Goal: Information Seeking & Learning: Compare options

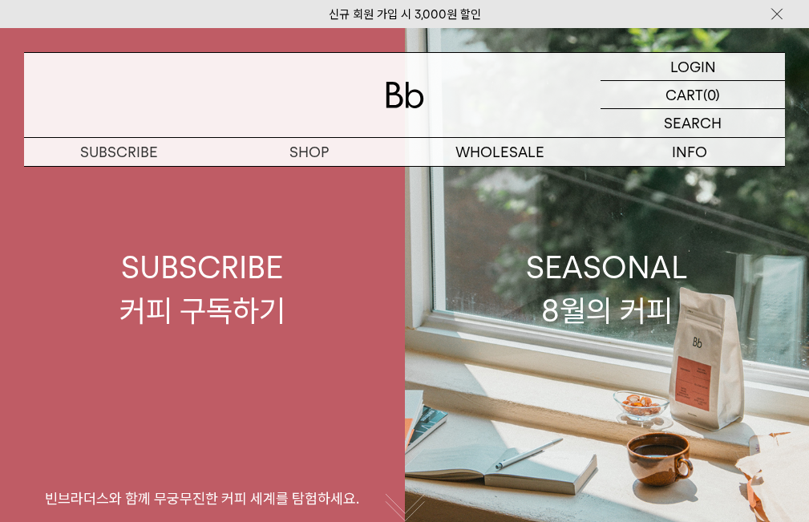
click at [610, 318] on div "SEASONAL 8월의 커피" at bounding box center [607, 288] width 162 height 85
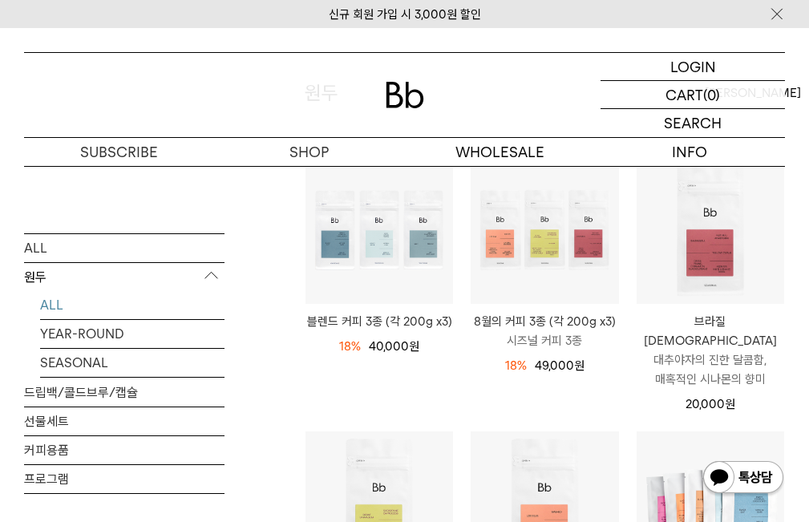
scroll to position [321, 0]
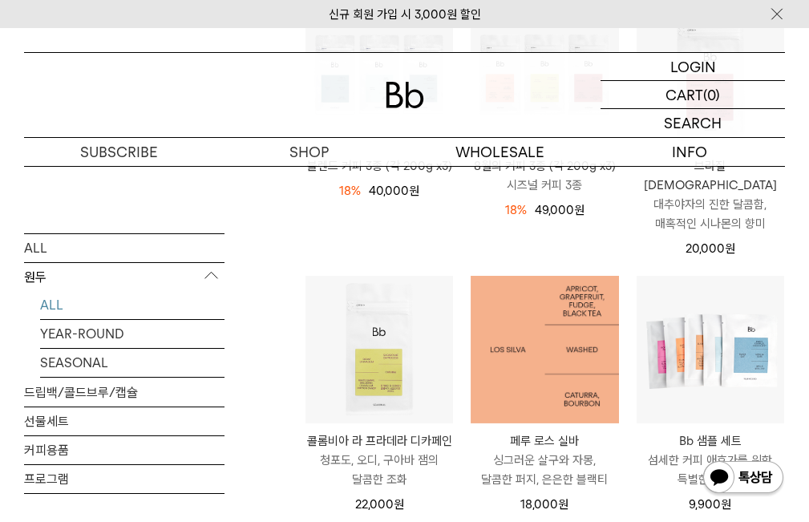
click at [579, 362] on img at bounding box center [545, 350] width 148 height 148
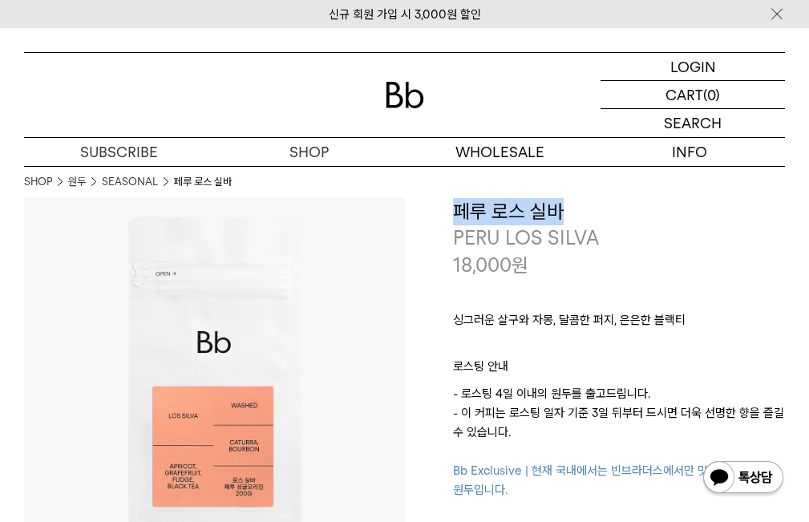
drag, startPoint x: 454, startPoint y: 208, endPoint x: 567, endPoint y: 210, distance: 113.1
click at [567, 210] on h3 "페루 로스 실바" at bounding box center [619, 211] width 333 height 27
copy h3 "페루 로스 실바"
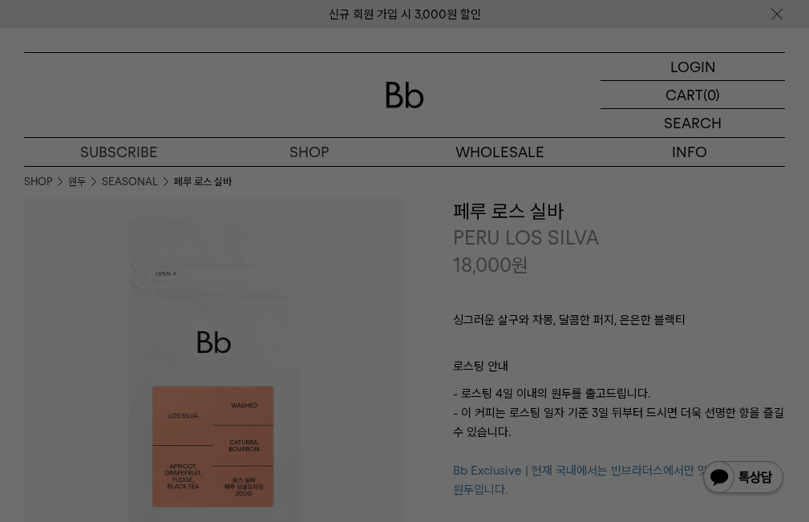
click at [434, 251] on div at bounding box center [404, 261] width 809 height 522
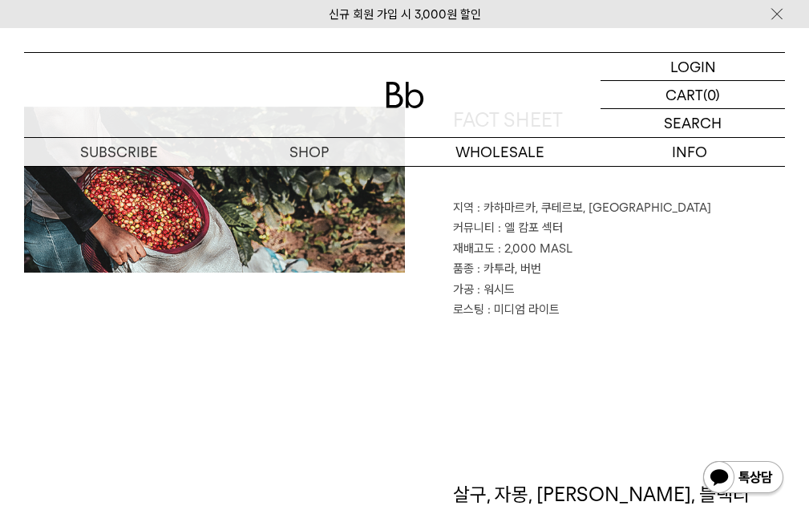
scroll to position [722, 0]
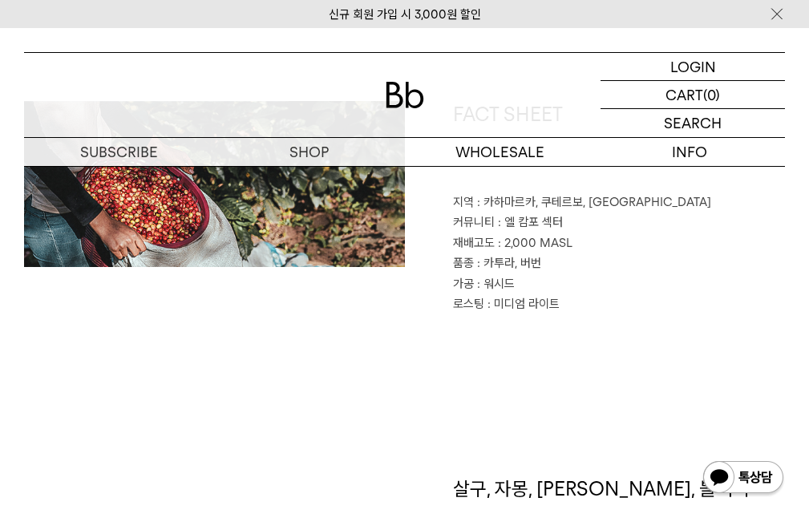
click at [557, 222] on span ": 엘 캄포 섹터" at bounding box center [530, 222] width 65 height 14
drag, startPoint x: 624, startPoint y: 199, endPoint x: 485, endPoint y: 203, distance: 138.8
click at [485, 203] on span ": 카하마르카, 쿠테르보, 칼레유크" at bounding box center [594, 202] width 234 height 14
copy span "카하마르카, 쿠테르보, 칼레유크"
drag, startPoint x: 569, startPoint y: 245, endPoint x: 503, endPoint y: 245, distance: 65.8
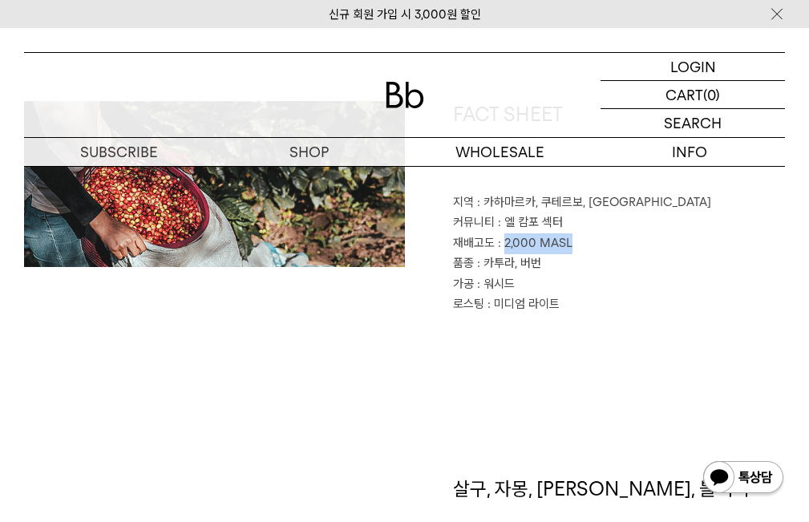
click at [503, 245] on span ": 2,000 MASL" at bounding box center [535, 243] width 75 height 14
copy span "2,000 MASL"
click at [609, 275] on p "가공 : 워시드" at bounding box center [619, 284] width 333 height 21
drag, startPoint x: 539, startPoint y: 258, endPoint x: 484, endPoint y: 260, distance: 55.4
click at [484, 260] on span ": 카투라, 버번" at bounding box center [509, 263] width 64 height 14
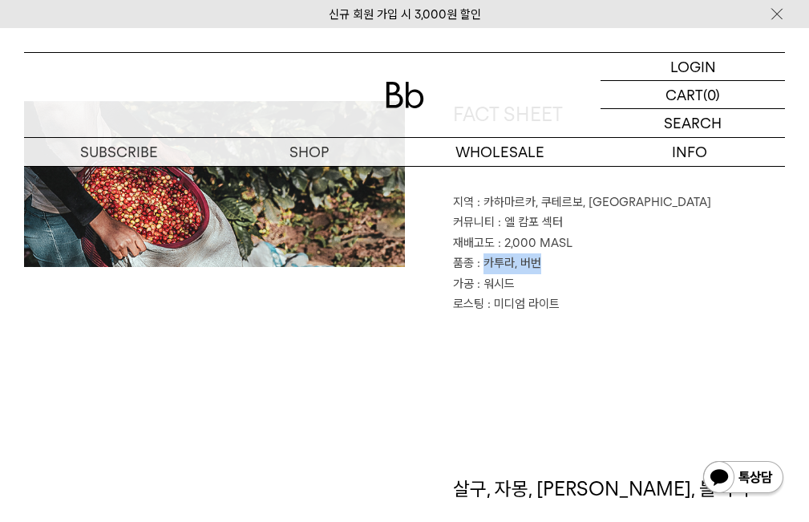
copy span "카투라, 버번"
click at [675, 318] on div "FACT SHEET 지역 : 카하마르카, 쿠테르보, 칼레유크 커뮤니티 : 엘 캄포 섹터 재배고도 : 2,000 MASL 품종 : 카투라, 버번…" at bounding box center [404, 288] width 761 height 375
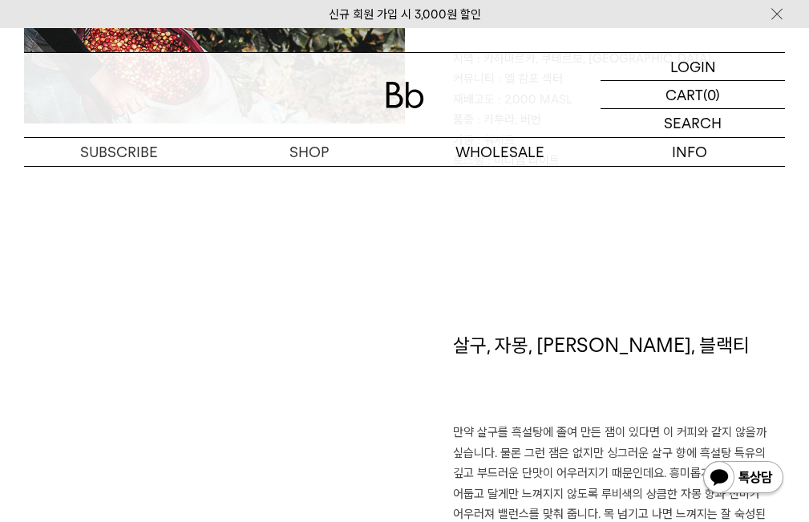
scroll to position [882, 0]
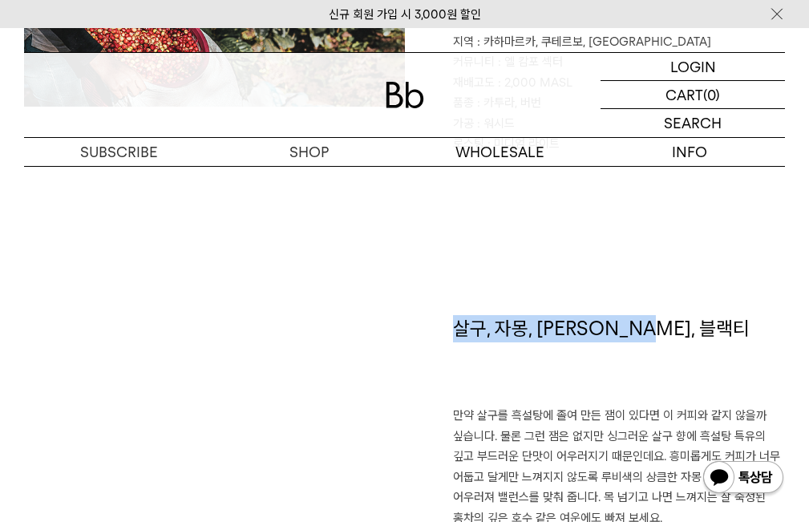
drag, startPoint x: 455, startPoint y: 333, endPoint x: 662, endPoint y: 336, distance: 206.9
click at [662, 336] on h1 "살구, 자몽, [PERSON_NAME], 블랙티" at bounding box center [619, 360] width 333 height 91
copy h1 "살구, 자몽, [PERSON_NAME], 블랙티"
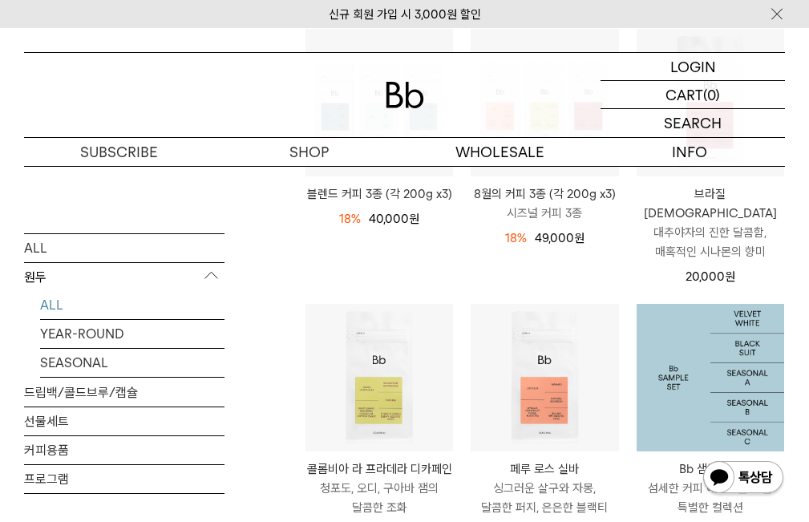
scroll to position [80, 0]
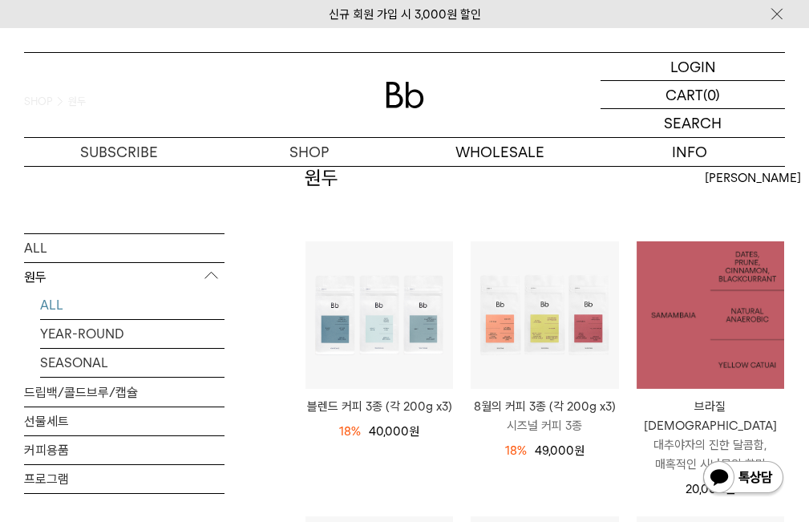
click at [734, 320] on img at bounding box center [711, 315] width 148 height 148
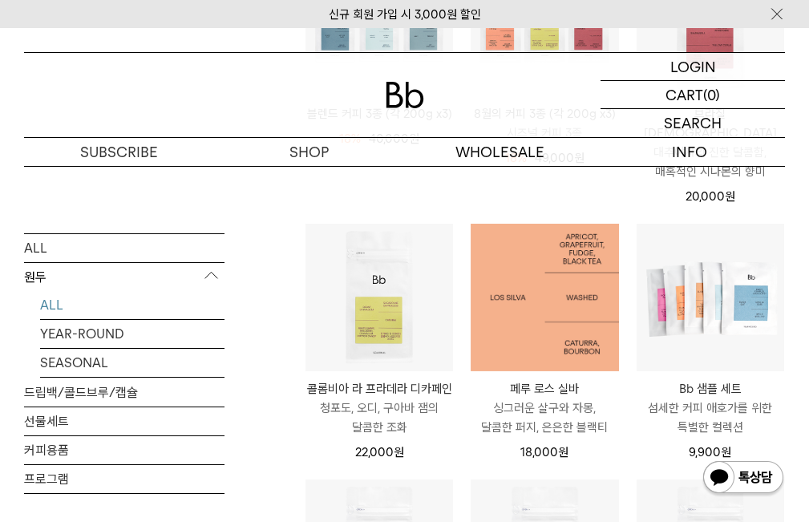
click at [537, 292] on img at bounding box center [545, 298] width 148 height 148
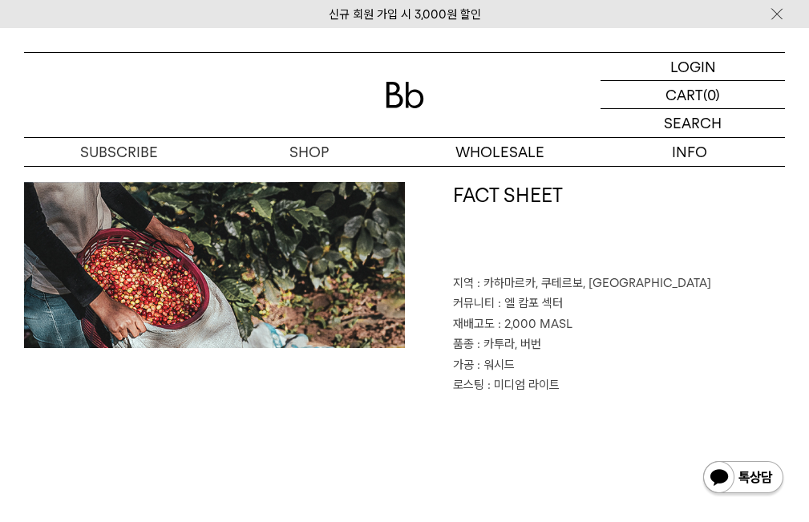
scroll to position [642, 0]
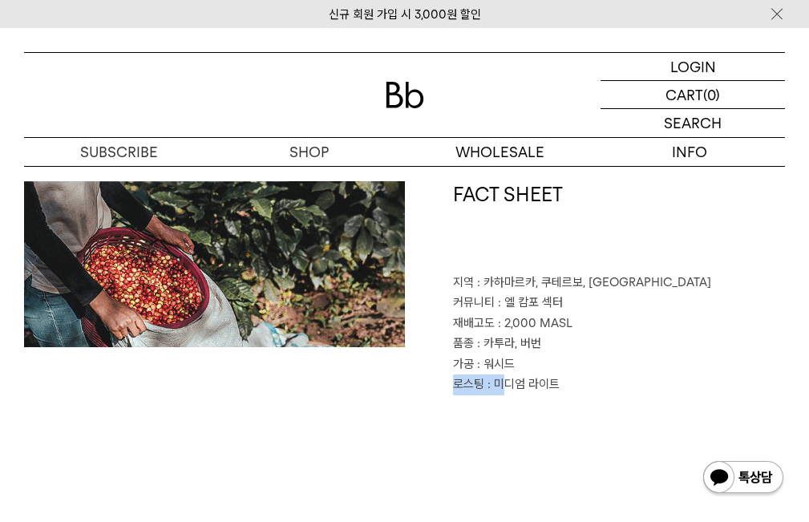
drag, startPoint x: 453, startPoint y: 385, endPoint x: 498, endPoint y: 393, distance: 45.6
click at [498, 393] on p "로스팅 : 미디엄 라이트" at bounding box center [619, 385] width 333 height 21
click at [431, 391] on div "FACT SHEET 지역 : 카하마르카, 쿠테르보, 칼레유크 커뮤니티 : 엘 캄포 섹터 재배고도 : 2,000 MASL 품종 : 카투라, 버번…" at bounding box center [595, 288] width 381 height 214
click at [452, 386] on div "FACT SHEET 지역 : 카하마르카, 쿠테르보, 칼레유크 커뮤니티 : 엘 캄포 섹터 재배고도 : 2,000 MASL 품종 : 카투라, 버번…" at bounding box center [595, 288] width 381 height 214
drag, startPoint x: 454, startPoint y: 386, endPoint x: 586, endPoint y: 400, distance: 133.1
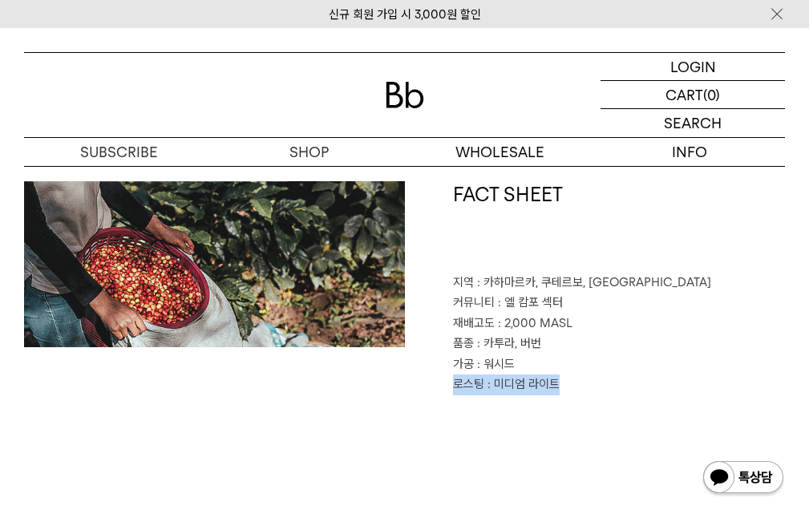
click at [586, 400] on div "FACT SHEET 지역 : 카하마르카, 쿠테르보, 칼레유크 커뮤니티 : 엘 캄포 섹터 재배고도 : 2,000 MASL 품종 : 카투라, 버번…" at bounding box center [404, 368] width 761 height 375
copy p "로스팅 : 미디엄 라이트"
click at [516, 364] on p "가공 : 워시드" at bounding box center [619, 364] width 333 height 21
drag, startPoint x: 512, startPoint y: 364, endPoint x: 444, endPoint y: 355, distance: 67.9
click at [444, 355] on div "FACT SHEET 지역 : 카하마르카, 쿠테르보, 칼레유크 커뮤니티 : 엘 캄포 섹터 재배고도 : 2,000 MASL 품종 : 카투라, 버번…" at bounding box center [595, 288] width 381 height 214
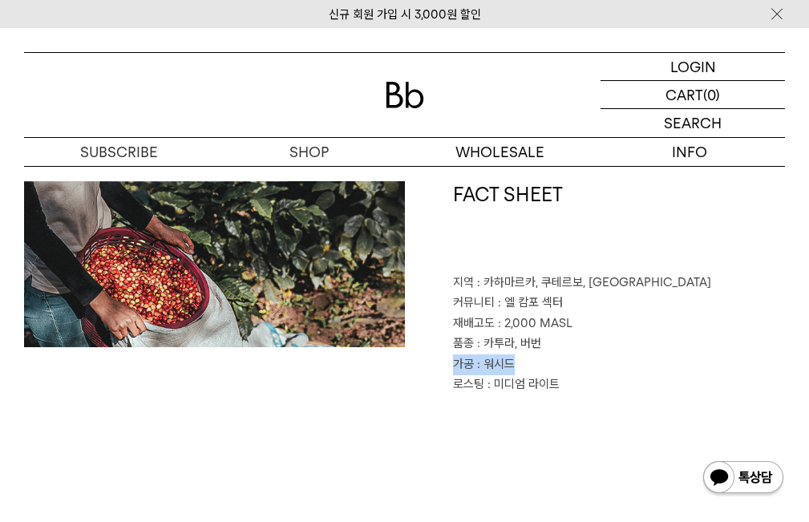
copy p "가공 : 워시드"
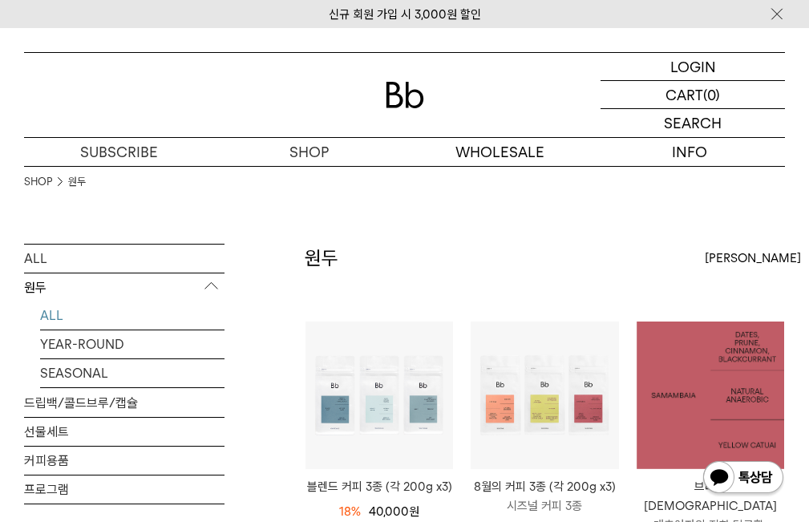
click at [721, 322] on img at bounding box center [711, 396] width 148 height 148
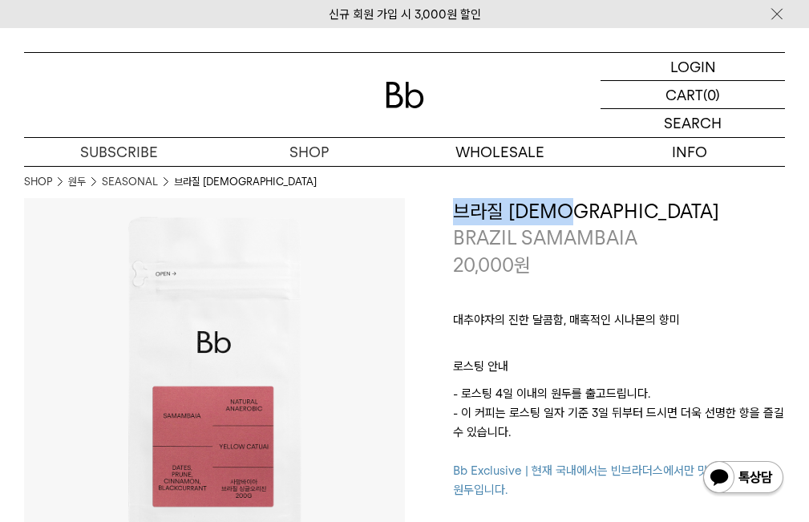
click at [590, 218] on h3 "브라질 [DEMOGRAPHIC_DATA]" at bounding box center [619, 211] width 333 height 27
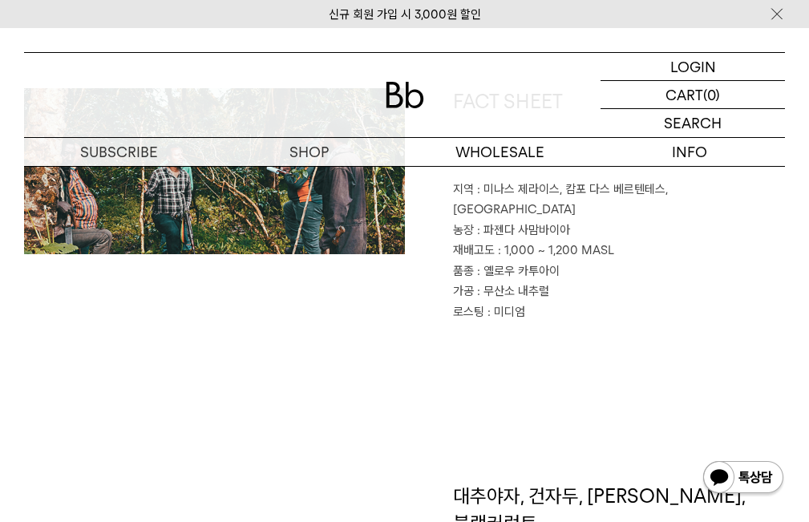
scroll to position [882, 0]
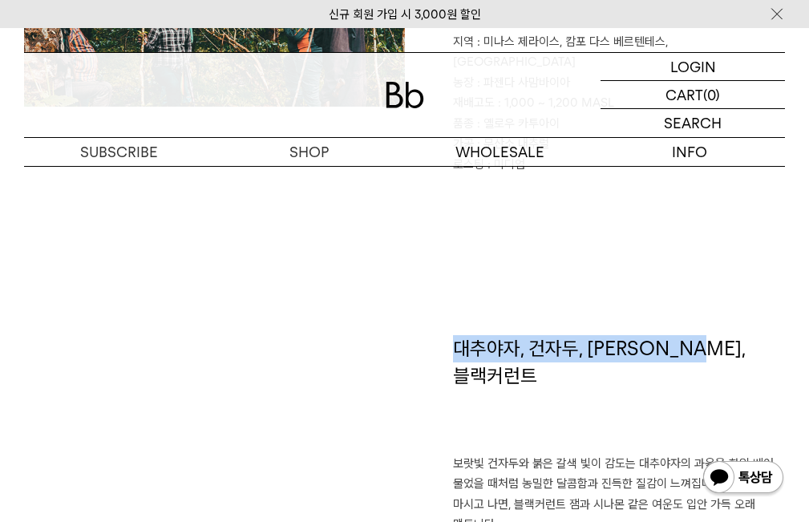
drag, startPoint x: 456, startPoint y: 324, endPoint x: 727, endPoint y: 332, distance: 270.4
click at [727, 335] on h1 "대추야자, 건자두, 시나몬, 블랙커런트" at bounding box center [619, 394] width 333 height 118
copy h1 "대추야자, 건자두, 시나몬, 블랙커런트"
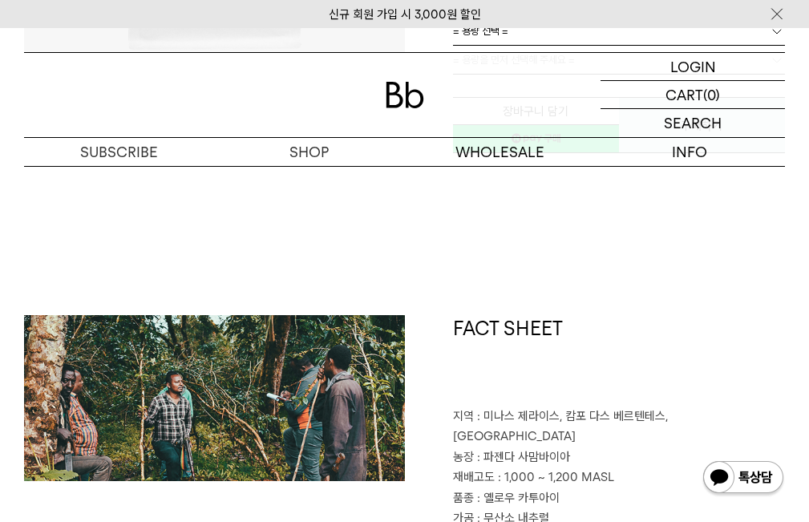
scroll to position [642, 0]
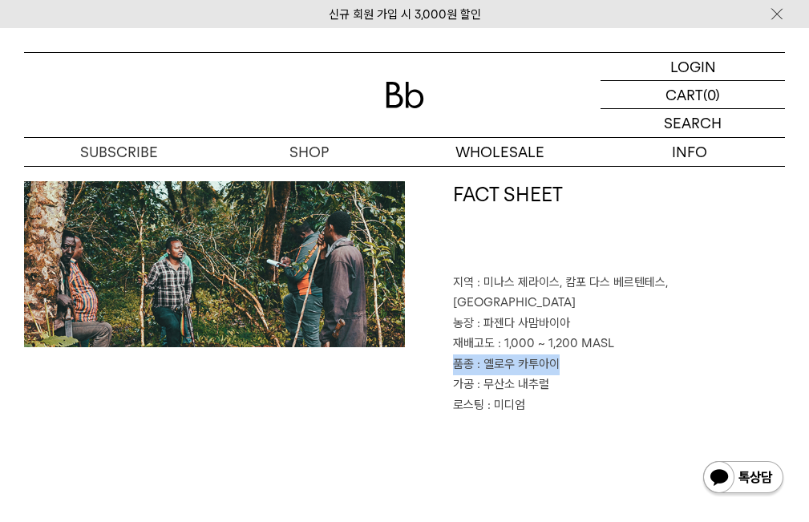
drag, startPoint x: 452, startPoint y: 344, endPoint x: 580, endPoint y: 349, distance: 127.6
click at [580, 354] on p "품종 : 옐로우 카투아이" at bounding box center [619, 364] width 333 height 21
copy p "품종 : 옐로우 카투아이"
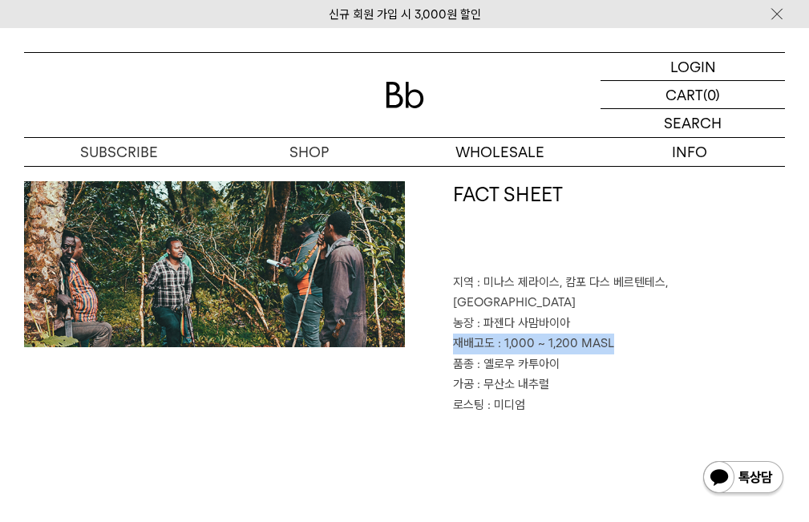
drag, startPoint x: 454, startPoint y: 322, endPoint x: 612, endPoint y: 329, distance: 158.1
click at [612, 334] on p "재배고도 : 1,000 ~ 1,200 MASL" at bounding box center [619, 344] width 333 height 21
copy p "재배고도 : 1,000 ~ 1,200 MASL"
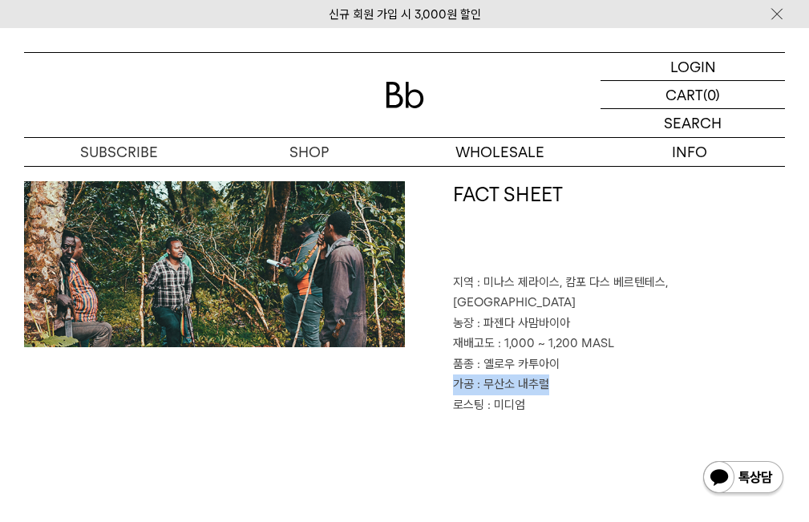
drag, startPoint x: 453, startPoint y: 361, endPoint x: 549, endPoint y: 362, distance: 96.2
click at [549, 375] on p "가공 : 무산소 내추럴" at bounding box center [619, 385] width 333 height 21
copy p "가공 : 무산소 내추럴"
drag, startPoint x: 455, startPoint y: 384, endPoint x: 532, endPoint y: 386, distance: 77.8
click at [532, 395] on p "로스팅 : 미디엄" at bounding box center [619, 405] width 333 height 21
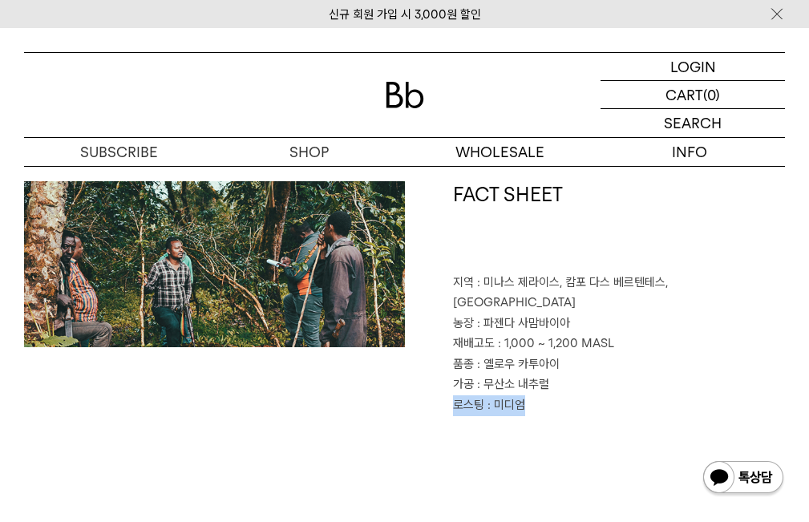
copy p "로스팅 : 미디엄"
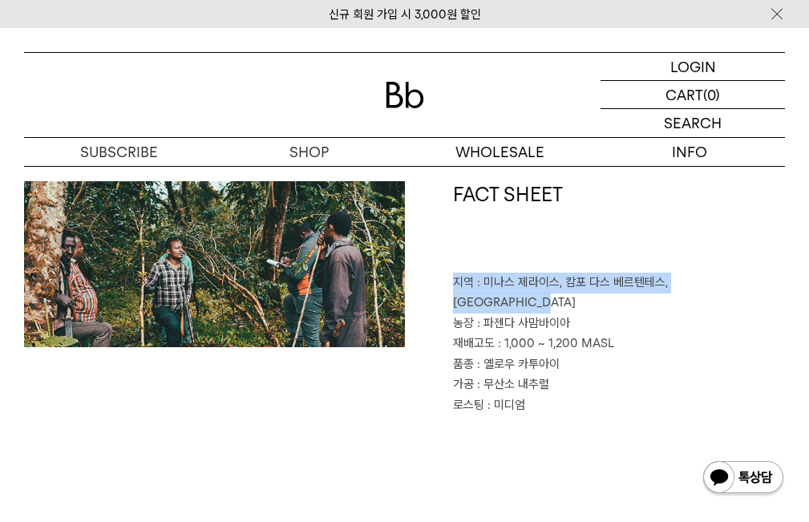
drag, startPoint x: 455, startPoint y: 282, endPoint x: 791, endPoint y: 281, distance: 336.0
copy p "지역 : 미나스 제라이스, 캄포 다스 베르텐테스, 산토 안토니우 두 암파루"
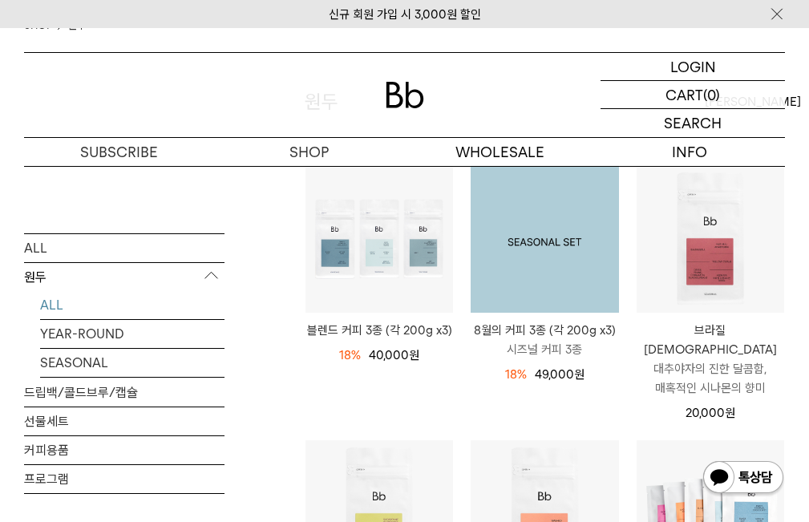
click at [567, 280] on img at bounding box center [545, 239] width 148 height 148
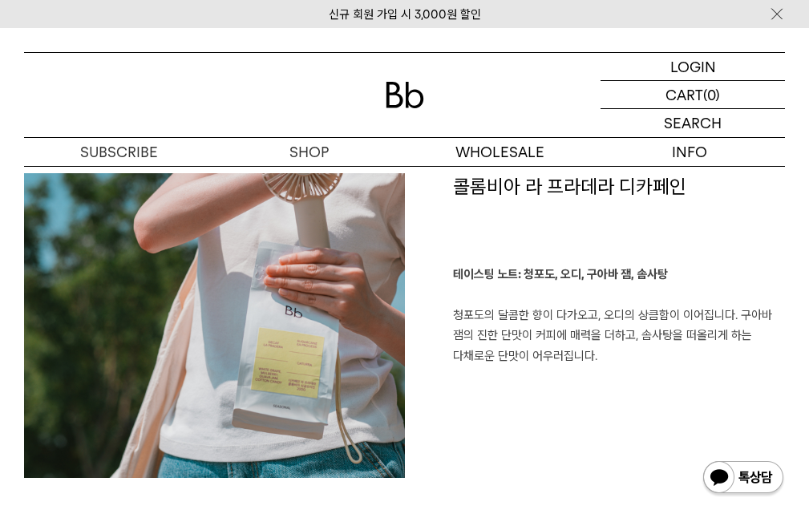
scroll to position [1357, 0]
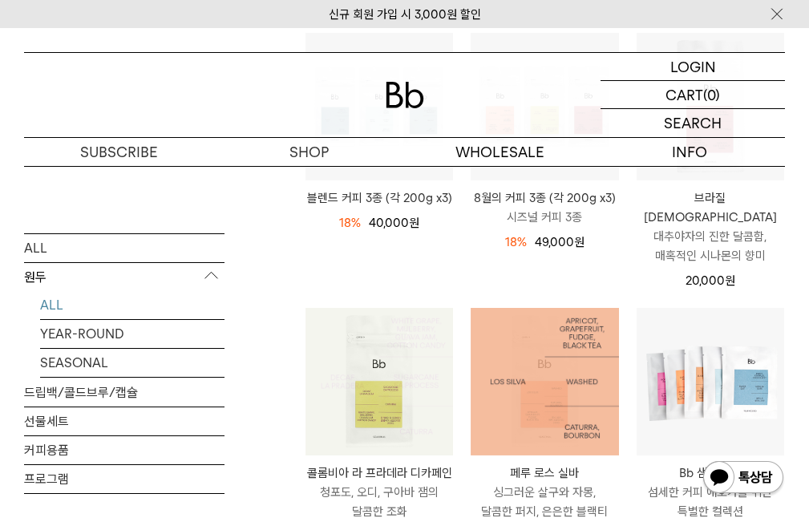
scroll to position [289, 0]
click at [341, 368] on img at bounding box center [380, 382] width 148 height 148
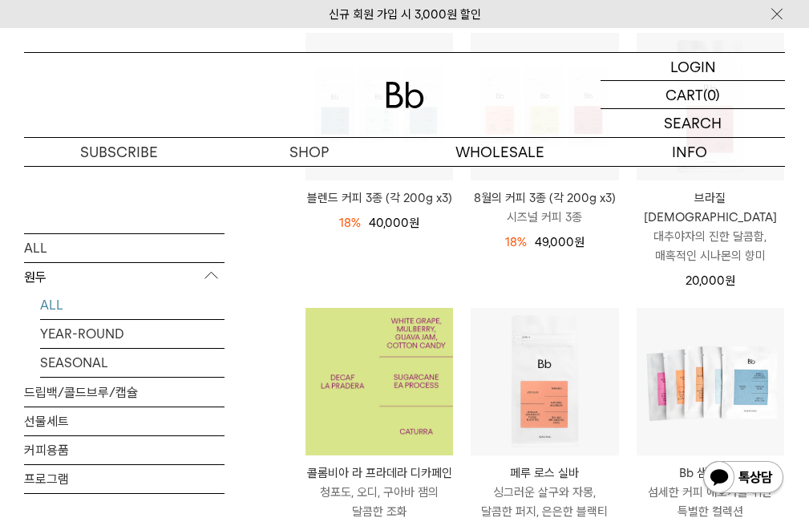
scroll to position [0, 0]
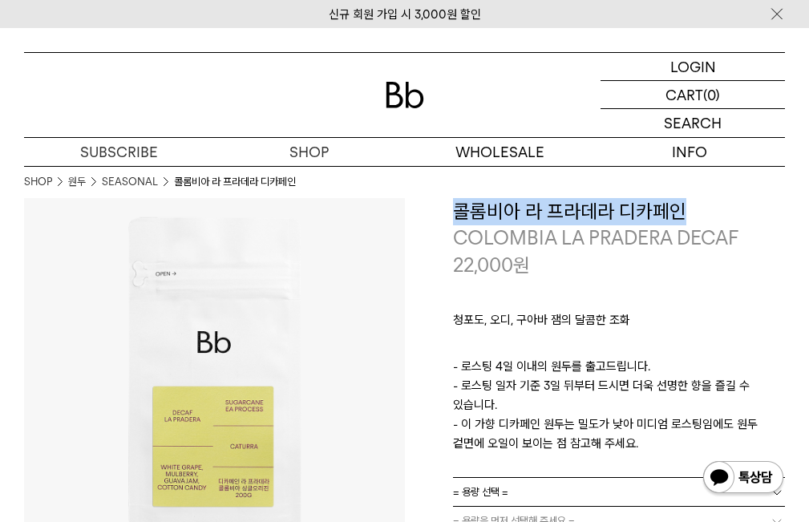
drag, startPoint x: 456, startPoint y: 206, endPoint x: 691, endPoint y: 222, distance: 235.5
click at [691, 222] on h3 "콜롬비아 라 프라데라 디카페인" at bounding box center [619, 211] width 333 height 27
copy h3 "콜롬비아 라 프라데라 디카페인"
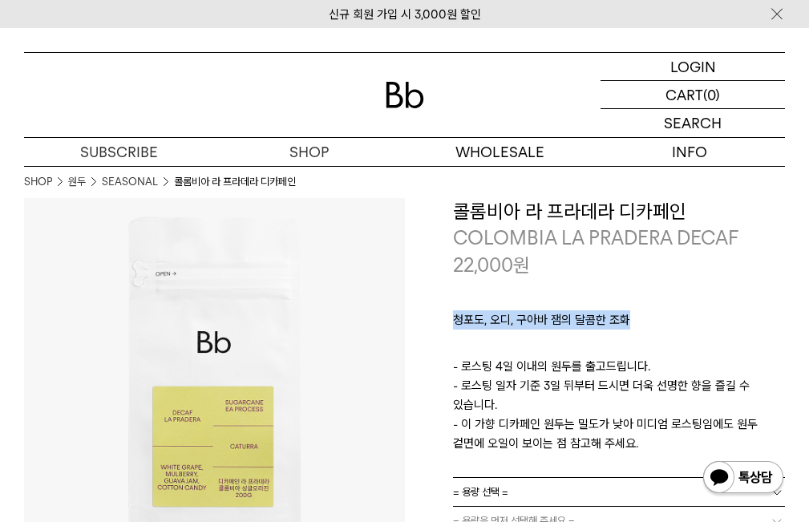
drag, startPoint x: 456, startPoint y: 322, endPoint x: 639, endPoint y: 322, distance: 183.6
click at [639, 322] on p "청포도, 오디, 구아바 잼의 달콤한 조화" at bounding box center [619, 323] width 333 height 27
copy p "청포도, 오디, 구아바 잼의 달콤한 조화"
click at [723, 338] on p "ㅤ" at bounding box center [619, 347] width 333 height 19
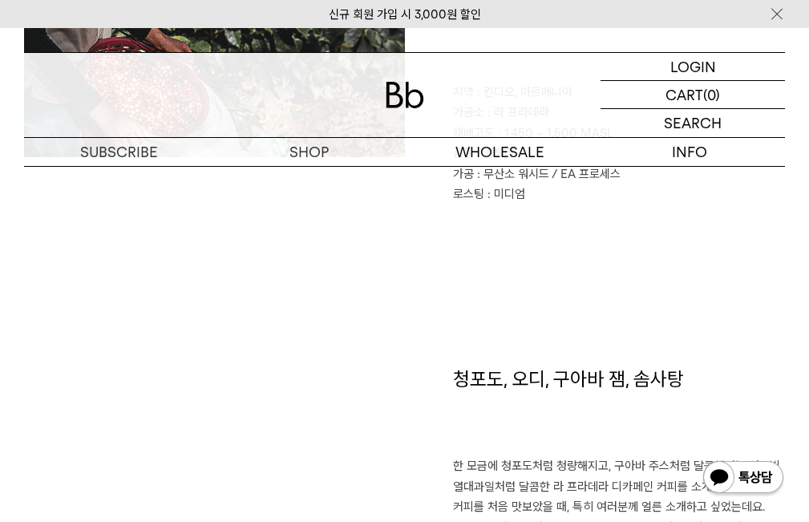
scroll to position [802, 0]
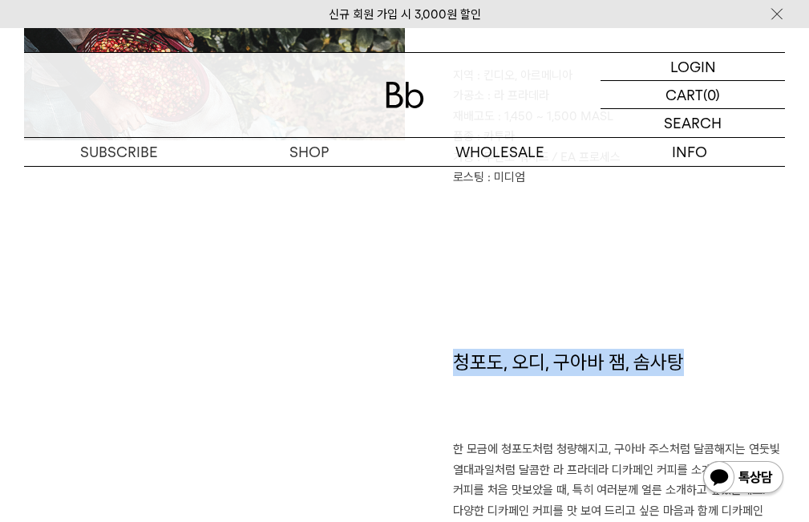
drag, startPoint x: 459, startPoint y: 358, endPoint x: 682, endPoint y: 376, distance: 223.7
click at [682, 376] on h1 "청포도, 오디, 구아바 잼, 솜사탕" at bounding box center [619, 394] width 333 height 91
copy h1 "청포도, 오디, 구아바 잼, 솜사탕"
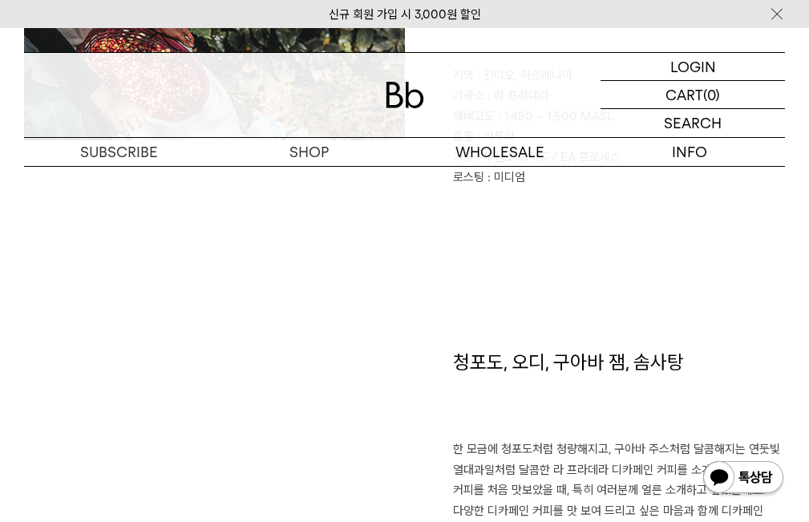
click at [626, 286] on div "FACT SHEET 지역 : 킨디오, 아르메니아 가공소 : 라 프라데라 재배고도 : 1,450 ~ 1,500 MASL 품종 : 카투라 가공 :…" at bounding box center [404, 161] width 761 height 375
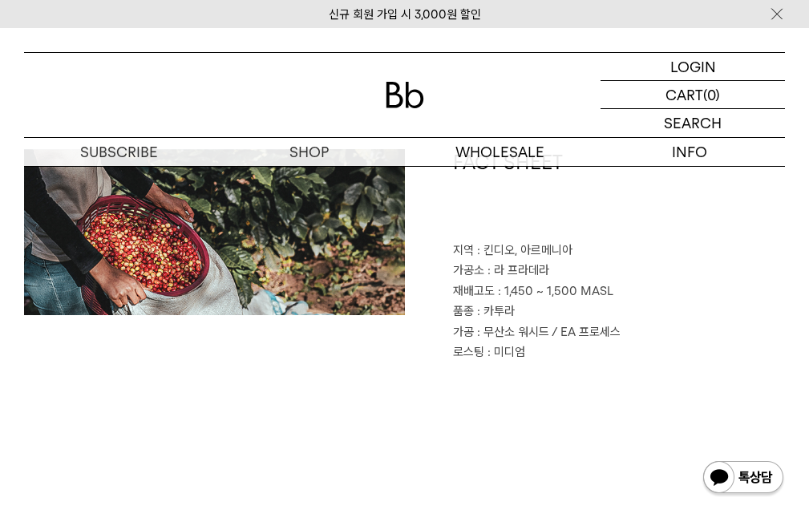
scroll to position [642, 0]
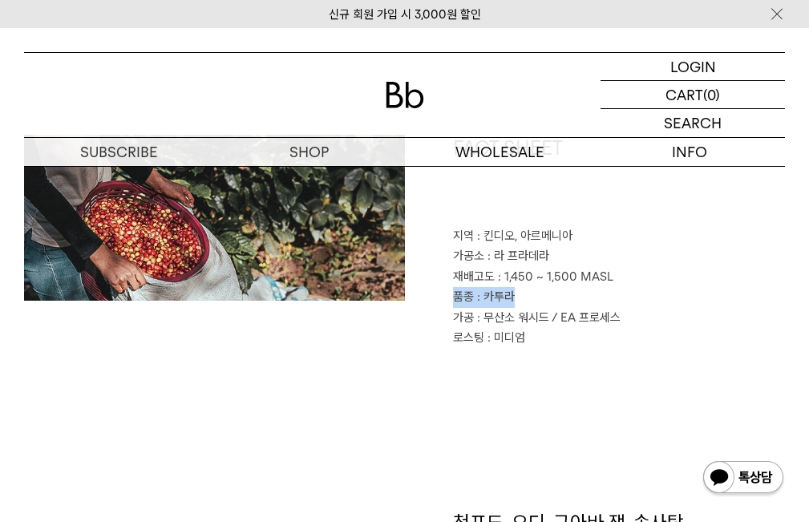
drag, startPoint x: 456, startPoint y: 296, endPoint x: 522, endPoint y: 301, distance: 66.7
click at [522, 301] on p "품종 : 카투라" at bounding box center [619, 297] width 333 height 21
copy p "품종 : 카투라"
drag, startPoint x: 452, startPoint y: 275, endPoint x: 632, endPoint y: 292, distance: 180.4
click at [632, 292] on div "FACT SHEET 지역 : 킨디오, 아르메니아 가공소 : 라 프라데라 재배고도 : 1,450 ~ 1,500 MASL 품종 : 카투라 가공 :…" at bounding box center [595, 242] width 381 height 214
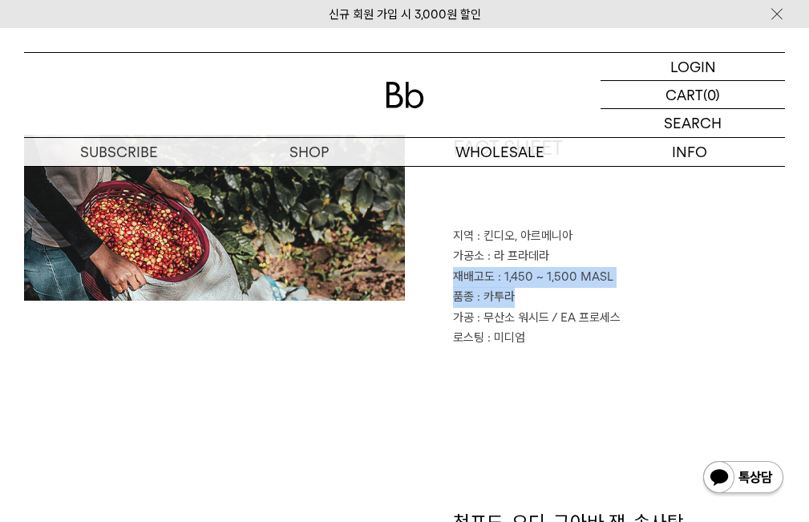
click at [632, 292] on p "품종 : 카투라" at bounding box center [619, 297] width 333 height 21
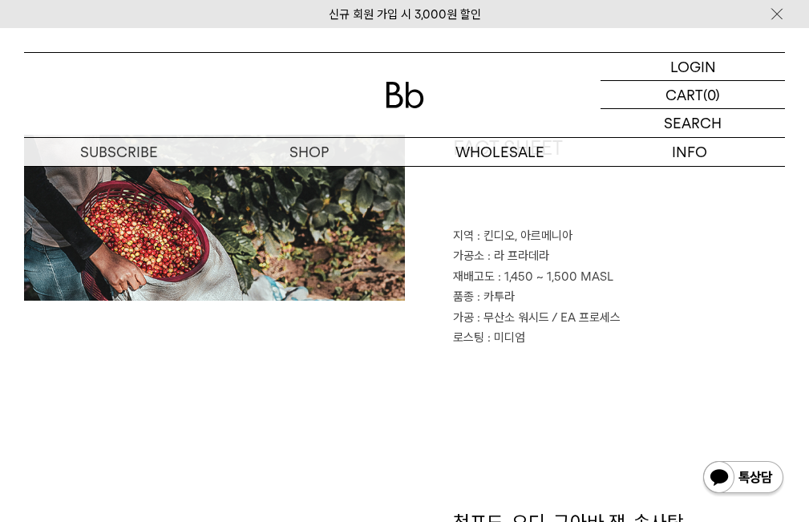
click at [455, 276] on div "FACT SHEET 지역 : 킨디오, 아르메니아 가공소 : 라 프라데라 재배고도 : 1,450 ~ 1,500 MASL 품종 : 카투라 가공 :…" at bounding box center [595, 242] width 381 height 214
drag, startPoint x: 456, startPoint y: 276, endPoint x: 609, endPoint y: 272, distance: 154.0
click at [609, 272] on p "재배고도 : 1,450 ~ 1,500 MASL" at bounding box center [619, 277] width 333 height 21
copy p "재배고도 : 1,450 ~ 1,500 MASL"
drag, startPoint x: 456, startPoint y: 319, endPoint x: 621, endPoint y: 319, distance: 165.2
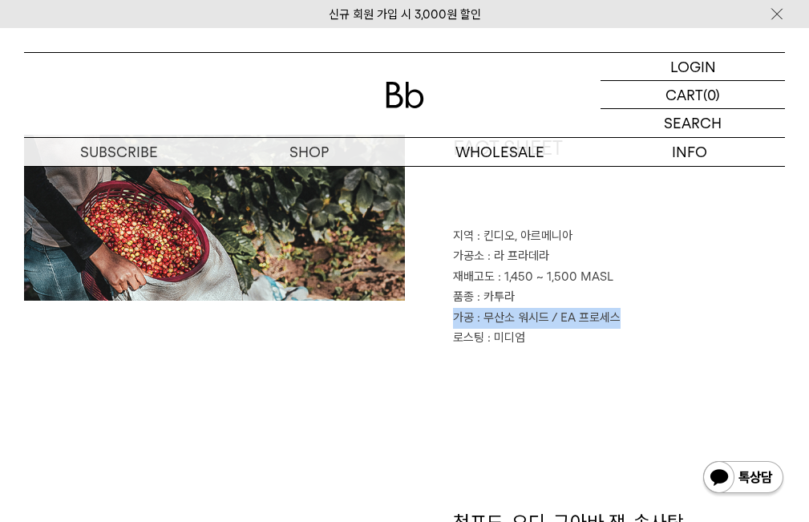
click at [621, 319] on p "가공 : 무산소 워시드 / EA 프로세스" at bounding box center [619, 318] width 333 height 21
copy p "가공 : 무산소 워시드 / EA 프로세스"
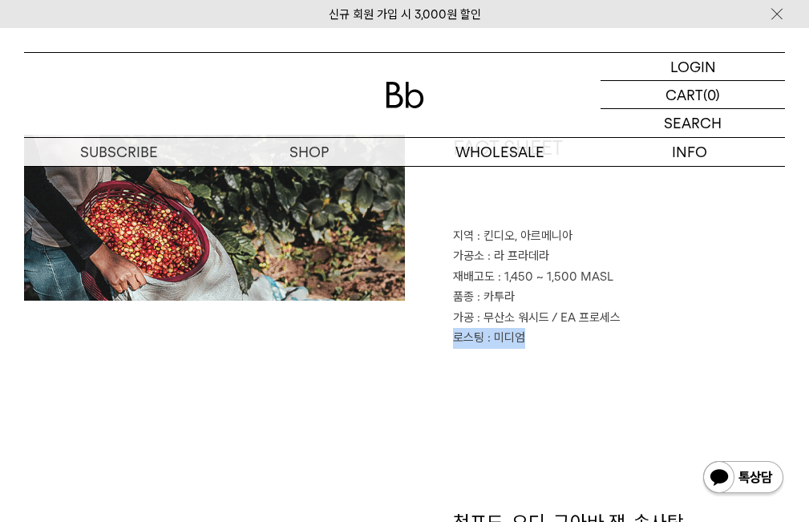
drag, startPoint x: 455, startPoint y: 338, endPoint x: 519, endPoint y: 338, distance: 64.2
click at [519, 338] on p "로스팅 : 미디엄" at bounding box center [619, 338] width 333 height 21
copy p "로스팅 : 미디엄"
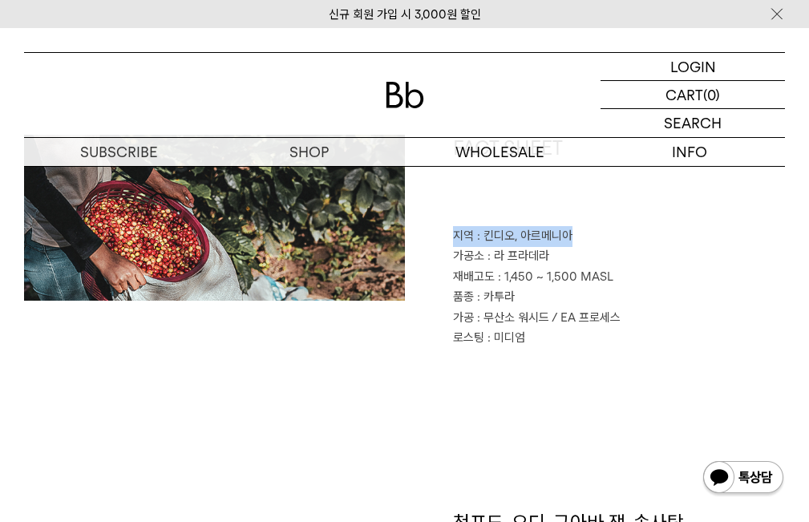
drag, startPoint x: 456, startPoint y: 234, endPoint x: 573, endPoint y: 234, distance: 117.1
click at [573, 234] on p "지역 : 킨디오, 아르메니아" at bounding box center [619, 236] width 333 height 21
copy p "지역 : 킨디오, 아르메니아"
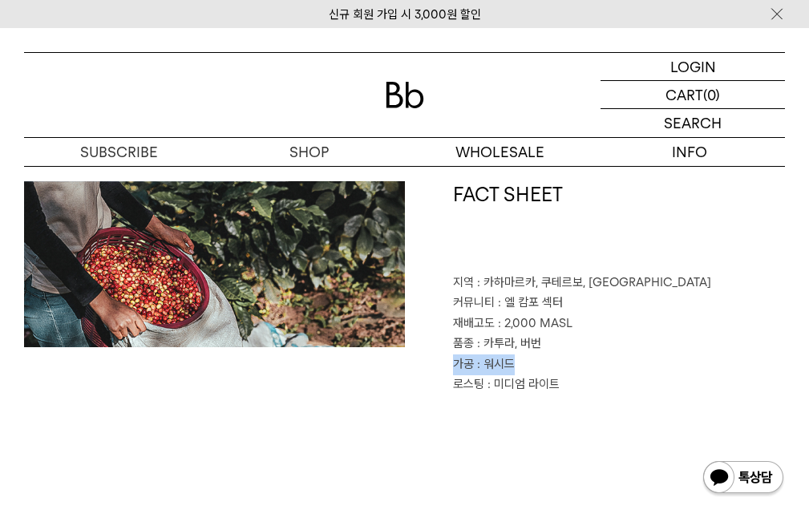
drag, startPoint x: 512, startPoint y: 363, endPoint x: 447, endPoint y: 366, distance: 65.0
click at [447, 366] on div "FACT SHEET 지역 : 카하마르카, 쿠테르보, 칼레유크 커뮤니티 : 엘 캄포 섹터 재배고도 : 2,000 MASL 품종 : 카투라, 버번…" at bounding box center [595, 288] width 381 height 214
copy p "가공 : 워시드"
drag, startPoint x: 554, startPoint y: 385, endPoint x: 438, endPoint y: 375, distance: 116.7
click at [440, 375] on div "FACT SHEET 지역 : 카하마르카, 쿠테르보, 칼레유크 커뮤니티 : 엘 캄포 섹터 재배고도 : 2,000 MASL 품종 : 카투라, 버번…" at bounding box center [595, 288] width 381 height 214
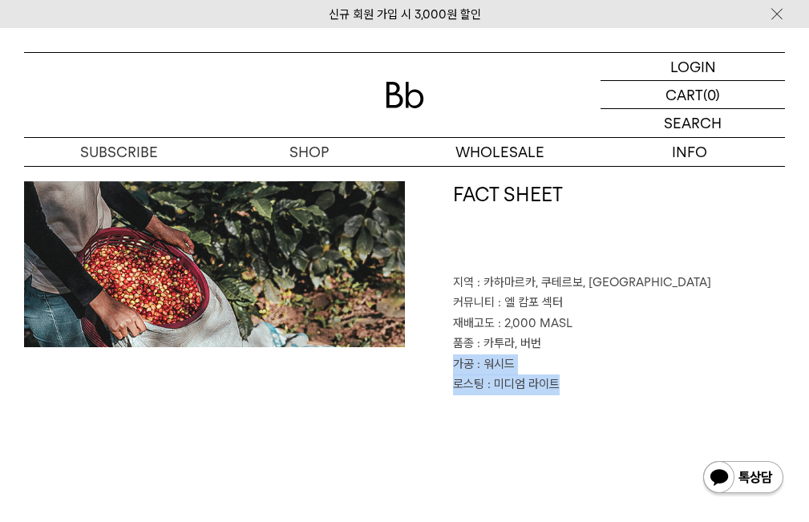
click at [448, 383] on div "FACT SHEET 지역 : 카하마르카, 쿠테르보, 칼레유크 커뮤니티 : 엘 캄포 섹터 재배고도 : 2,000 MASL 품종 : 카투라, 버번…" at bounding box center [595, 288] width 381 height 214
drag, startPoint x: 454, startPoint y: 385, endPoint x: 562, endPoint y: 391, distance: 108.5
click at [562, 391] on p "로스팅 : 미디엄 라이트" at bounding box center [619, 385] width 333 height 21
copy p "로스팅 : 미디엄 라이트"
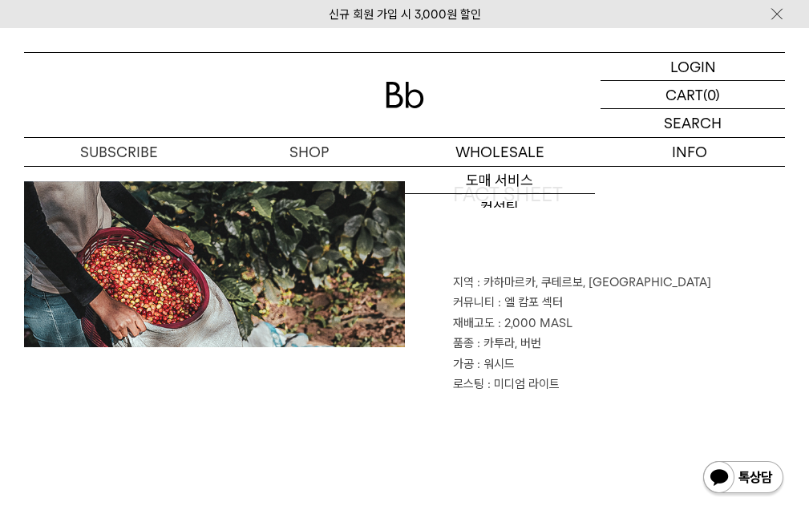
drag, startPoint x: 647, startPoint y: 291, endPoint x: 634, endPoint y: 286, distance: 13.7
click at [642, 290] on p "지역 : 카하마르카, 쿠테르보, 칼레유크" at bounding box center [619, 283] width 333 height 21
click at [407, 90] on img at bounding box center [405, 95] width 38 height 26
